Goal: Task Accomplishment & Management: Complete application form

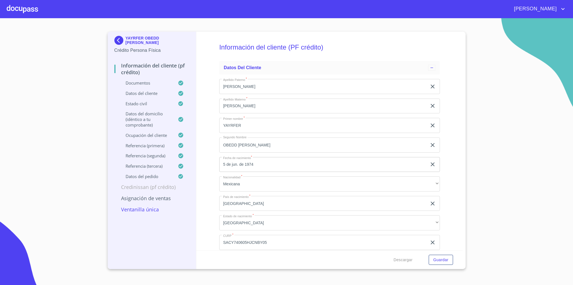
click at [112, 42] on div "YAYRFER OBEDD [PERSON_NAME] Crédito Persona Física Información del cliente (PF …" at bounding box center [152, 150] width 89 height 237
click at [117, 40] on img at bounding box center [119, 40] width 11 height 9
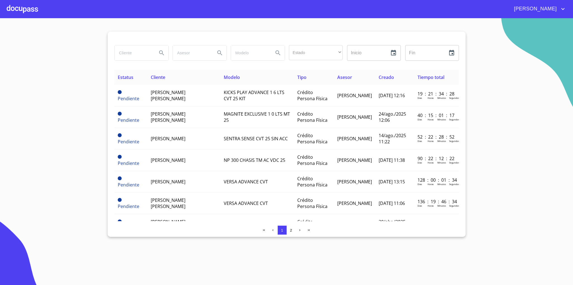
click at [135, 52] on input "search" at bounding box center [134, 52] width 38 height 15
type input "[PERSON_NAME]"
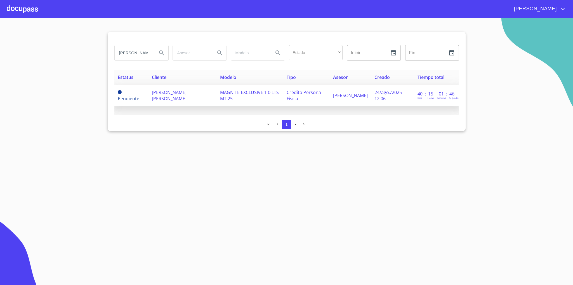
click at [183, 94] on span "[PERSON_NAME] [PERSON_NAME]" at bounding box center [169, 95] width 35 height 12
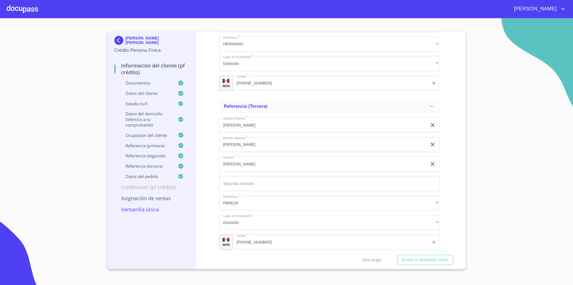
scroll to position [3168, 0]
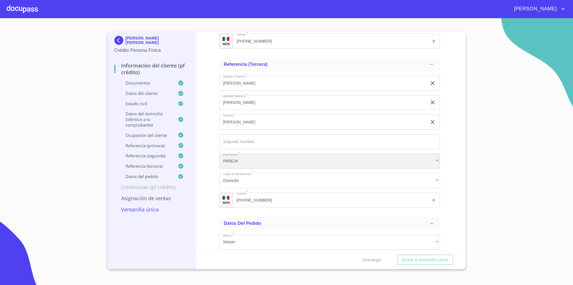
click at [266, 161] on div "PAREJA" at bounding box center [329, 161] width 221 height 15
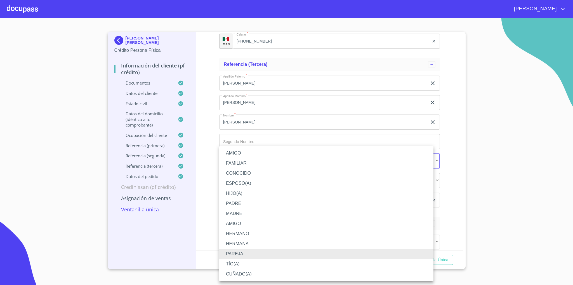
click at [252, 155] on li "AMIGO" at bounding box center [326, 153] width 214 height 10
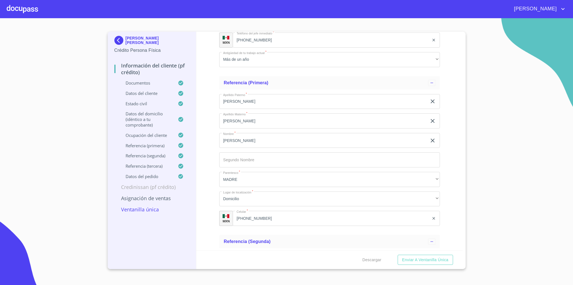
scroll to position [2832, 0]
click at [119, 43] on img at bounding box center [119, 40] width 11 height 9
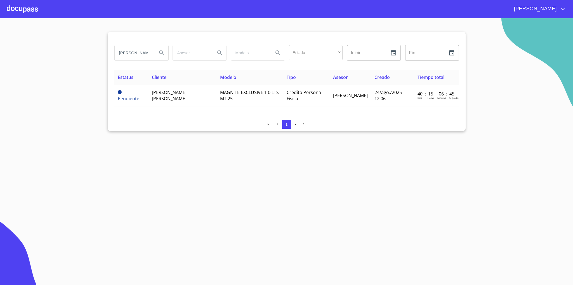
click at [136, 54] on input "[PERSON_NAME]" at bounding box center [134, 52] width 38 height 15
type input "[PERSON_NAME]"
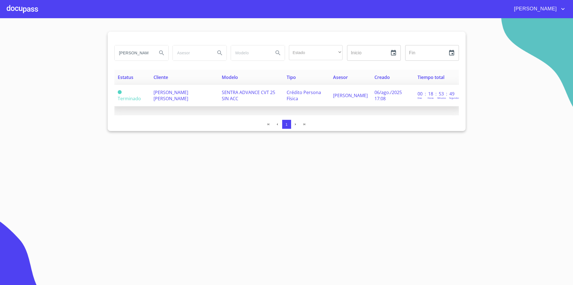
click at [315, 98] on td "Crédito Persona Física" at bounding box center [306, 96] width 46 height 22
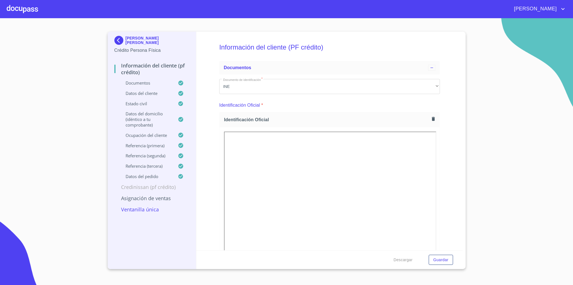
drag, startPoint x: 154, startPoint y: 44, endPoint x: 126, endPoint y: 36, distance: 28.7
click at [126, 36] on div "[PERSON_NAME] [PERSON_NAME]" at bounding box center [151, 41] width 75 height 11
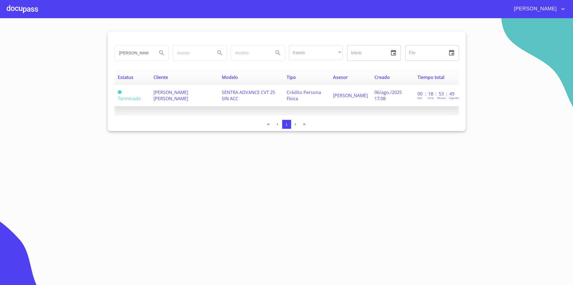
drag, startPoint x: 181, startPoint y: 97, endPoint x: 153, endPoint y: 91, distance: 29.3
click at [153, 91] on td "[PERSON_NAME] [PERSON_NAME]" at bounding box center [184, 96] width 68 height 22
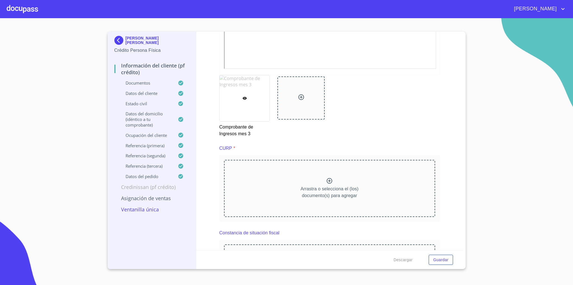
scroll to position [1422, 0]
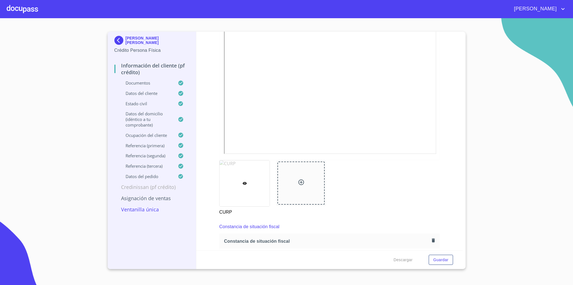
copy p "[PERSON_NAME] [PERSON_NAME]"
drag, startPoint x: 151, startPoint y: 43, endPoint x: 125, endPoint y: 37, distance: 27.0
click at [126, 37] on p "[PERSON_NAME] [PERSON_NAME]" at bounding box center [158, 40] width 64 height 9
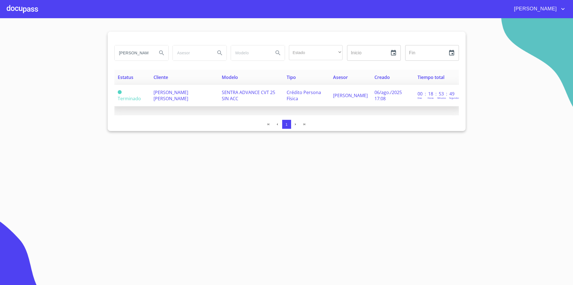
click at [188, 91] on span "[PERSON_NAME] [PERSON_NAME]" at bounding box center [171, 95] width 35 height 12
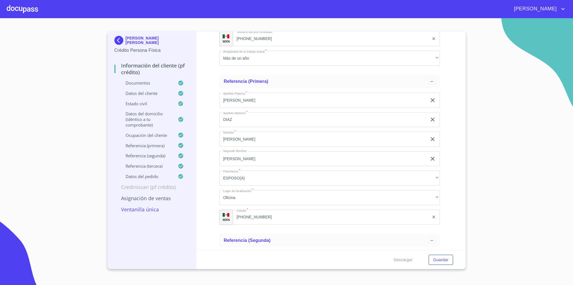
scroll to position [2969, 0]
click at [126, 43] on p "[PERSON_NAME] [PERSON_NAME]" at bounding box center [158, 40] width 64 height 9
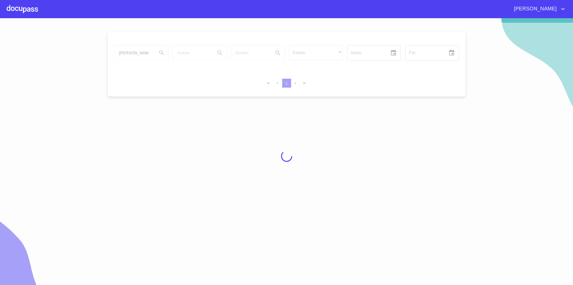
click at [145, 53] on div at bounding box center [286, 156] width 573 height 267
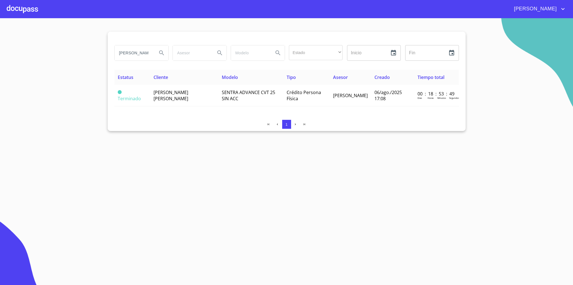
click at [136, 53] on input "[PERSON_NAME]" at bounding box center [134, 52] width 38 height 15
type input "[PERSON_NAME]"
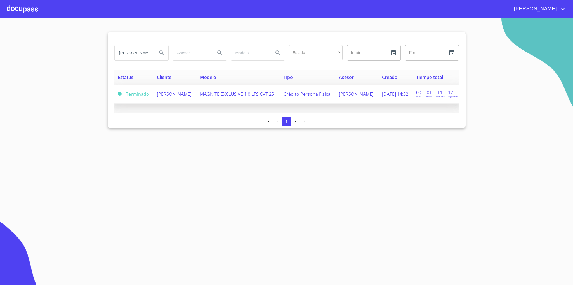
click at [171, 102] on td "[PERSON_NAME]" at bounding box center [175, 94] width 43 height 19
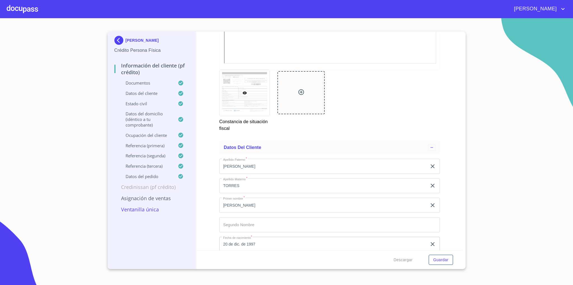
scroll to position [1888, 0]
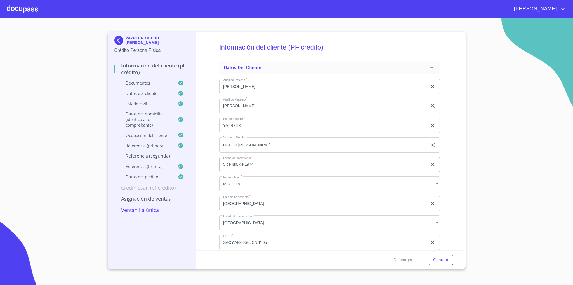
click at [28, 12] on div at bounding box center [22, 9] width 31 height 18
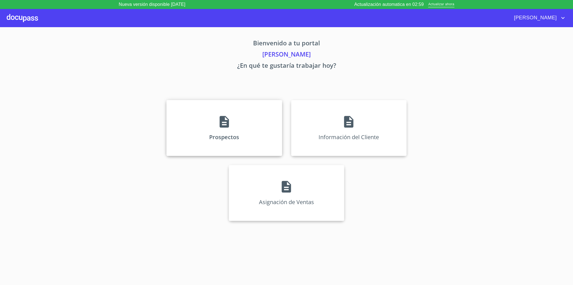
click at [201, 109] on div "Prospectos" at bounding box center [224, 128] width 116 height 56
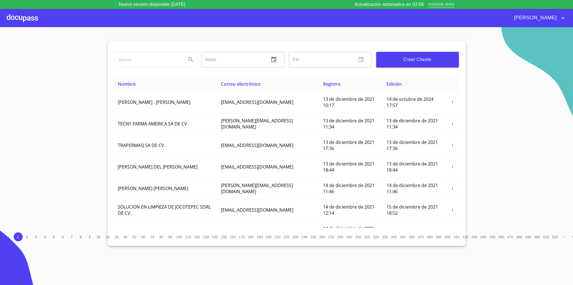
click at [151, 58] on input "search" at bounding box center [148, 59] width 67 height 15
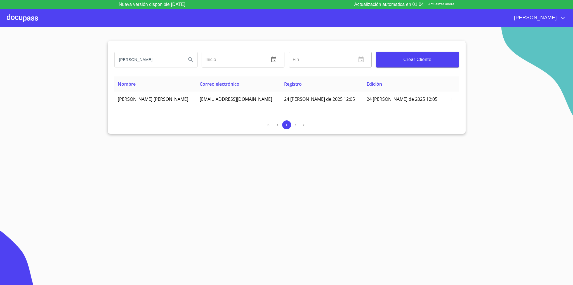
click at [145, 65] on input "eduardo andres" at bounding box center [148, 59] width 67 height 15
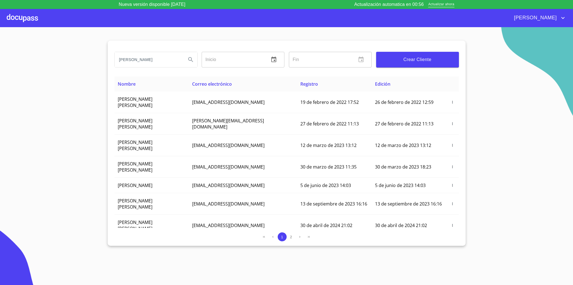
click at [154, 58] on input "[PERSON_NAME]" at bounding box center [148, 59] width 67 height 15
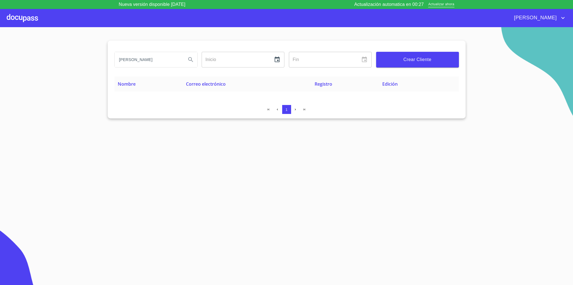
type input "nancy cordero"
click at [155, 62] on input "nancy cordero" at bounding box center [148, 59] width 67 height 15
paste input "[PERSON_NAME] [PERSON_NAME]"
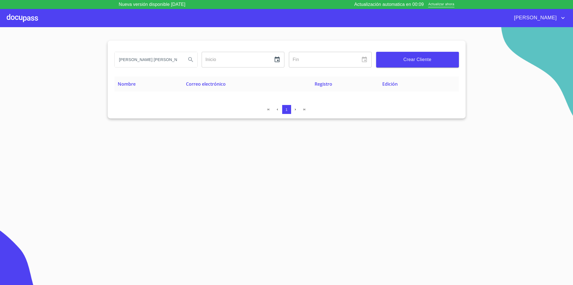
scroll to position [0, 20]
type input "[PERSON_NAME] [PERSON_NAME]"
click at [399, 65] on button "Crear Cliente" at bounding box center [417, 60] width 83 height 16
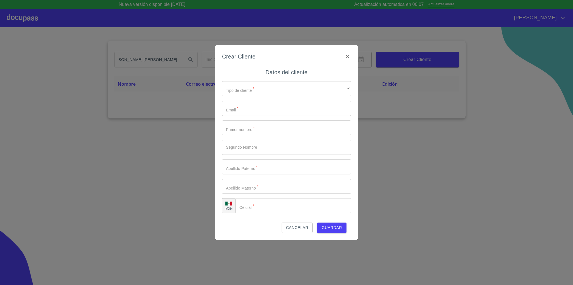
scroll to position [0, 0]
click at [347, 56] on icon "button" at bounding box center [347, 56] width 7 height 7
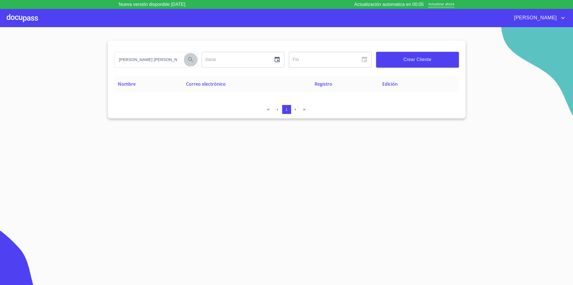
click at [188, 60] on icon "Search" at bounding box center [190, 59] width 7 height 7
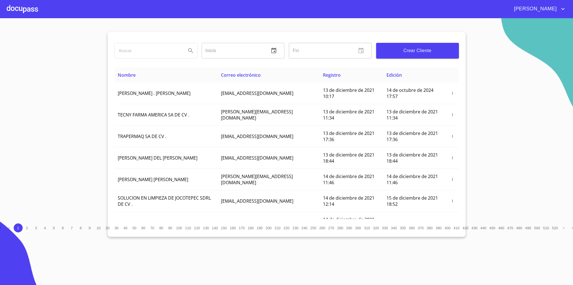
click at [166, 45] on input "search" at bounding box center [148, 50] width 67 height 15
paste input "[PERSON_NAME] [PERSON_NAME]"
click at [426, 43] on button "Crear Cliente" at bounding box center [417, 51] width 83 height 16
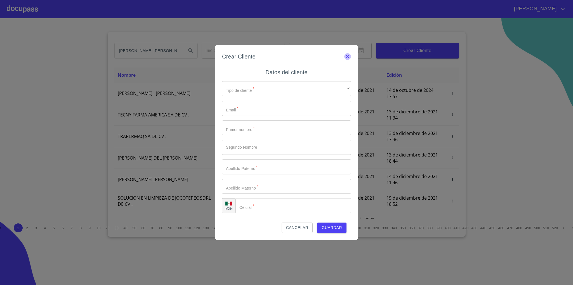
click at [347, 53] on icon "button" at bounding box center [347, 56] width 7 height 7
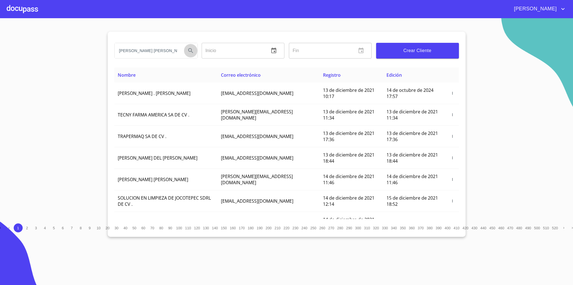
click at [192, 53] on icon "Search" at bounding box center [190, 50] width 7 height 7
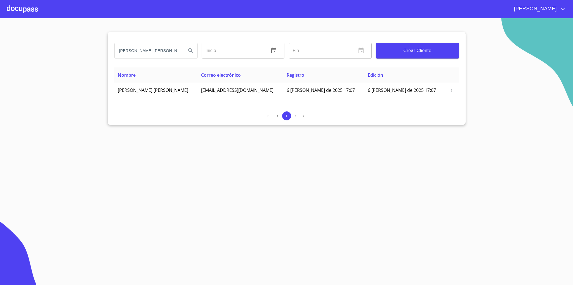
click at [172, 51] on input "[PERSON_NAME] [PERSON_NAME]" at bounding box center [148, 50] width 67 height 15
type input "regina franco torres"
click at [187, 50] on button "Search" at bounding box center [190, 50] width 13 height 13
